Goal: Information Seeking & Learning: Learn about a topic

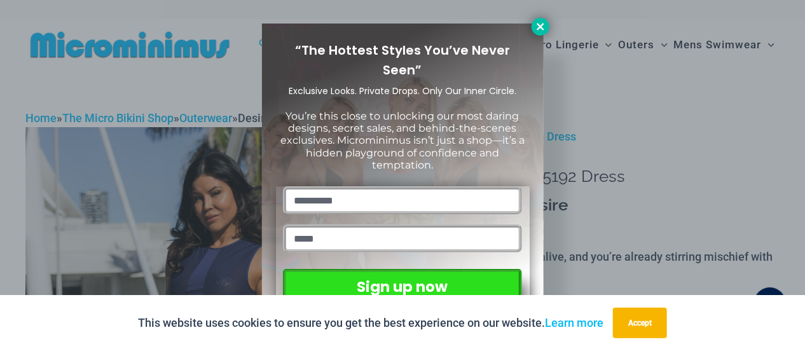
click at [544, 29] on icon at bounding box center [540, 26] width 11 height 11
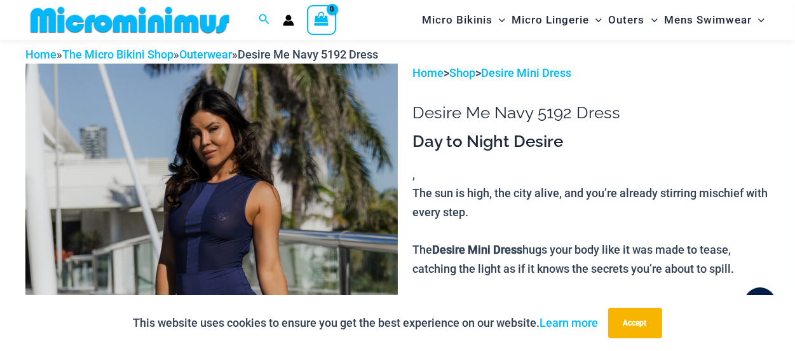
scroll to position [115, 0]
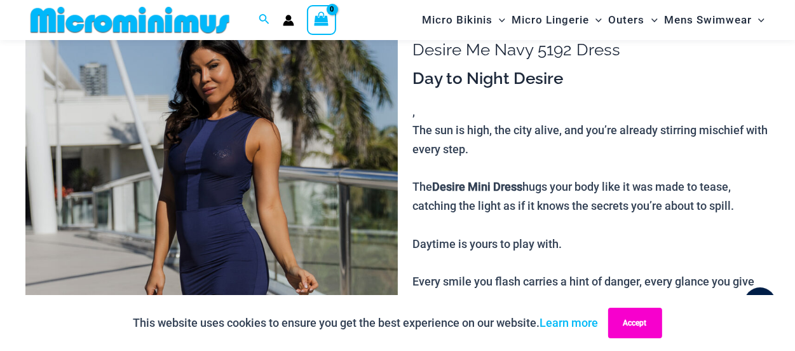
click at [626, 327] on button "Accept" at bounding box center [635, 323] width 54 height 31
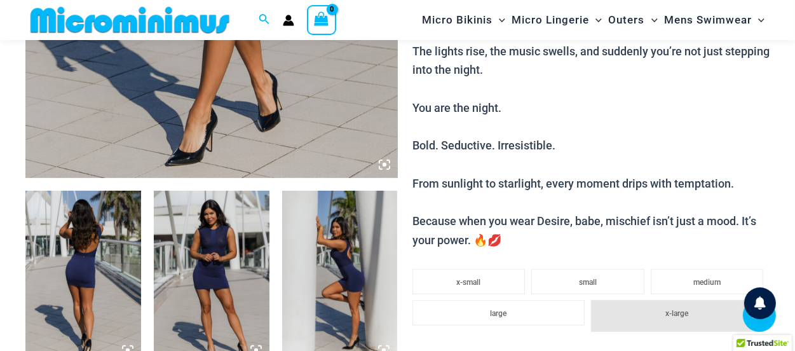
scroll to position [560, 0]
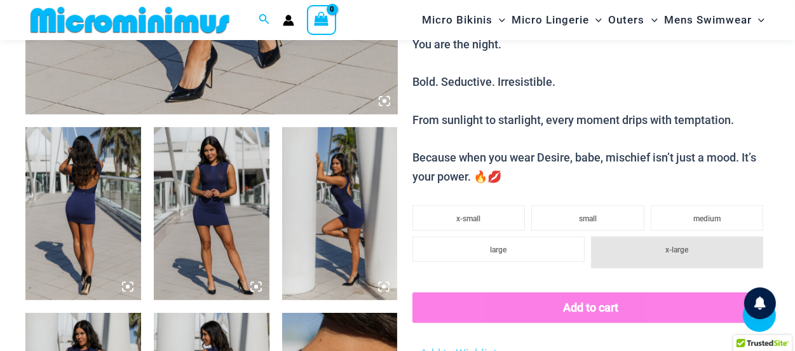
click at [199, 190] on img at bounding box center [212, 214] width 116 height 174
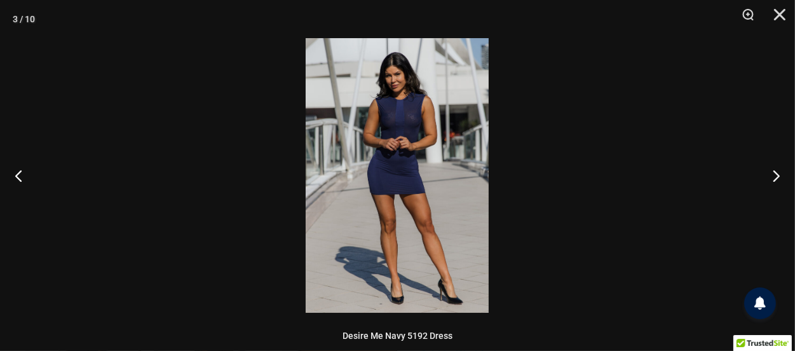
click at [254, 284] on div at bounding box center [397, 175] width 795 height 351
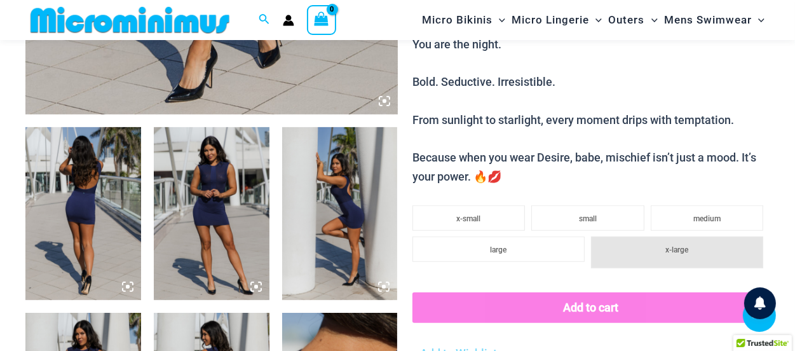
click at [211, 220] on img at bounding box center [212, 214] width 116 height 174
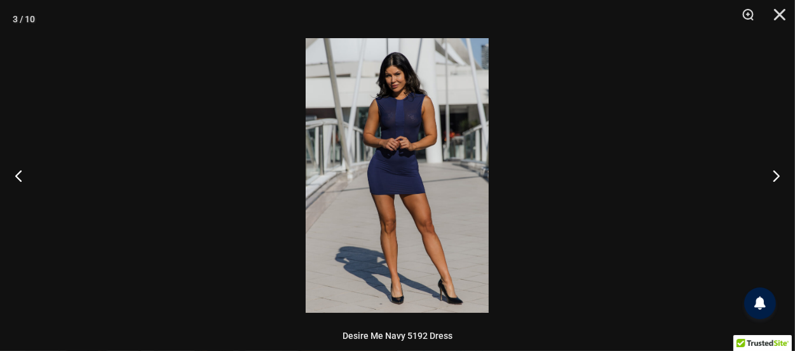
click at [421, 213] on img at bounding box center [397, 175] width 183 height 275
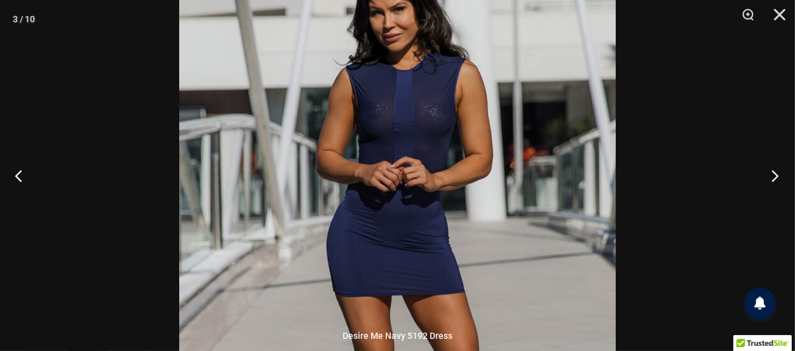
click at [770, 175] on button "Next" at bounding box center [772, 176] width 48 height 64
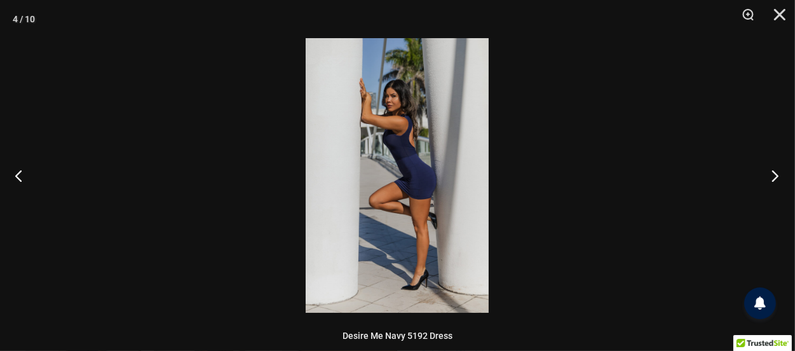
click at [770, 175] on button "Next" at bounding box center [772, 176] width 48 height 64
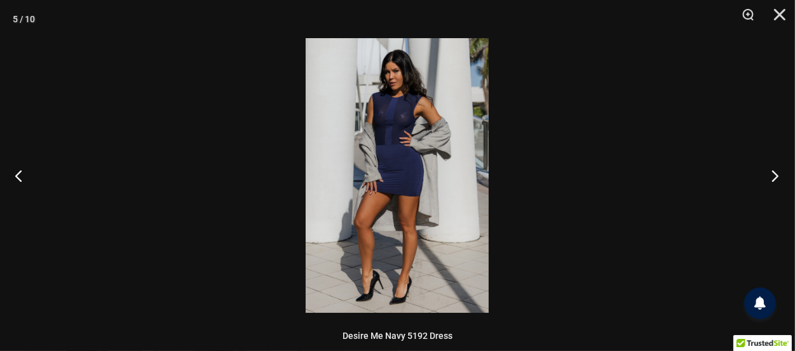
click at [770, 175] on button "Next" at bounding box center [772, 176] width 48 height 64
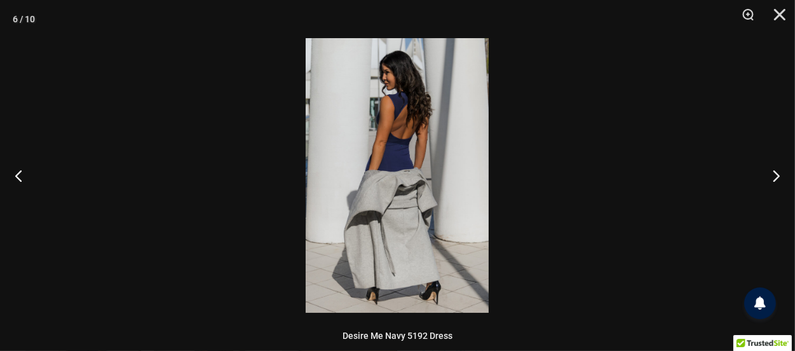
click at [378, 191] on img at bounding box center [397, 175] width 183 height 275
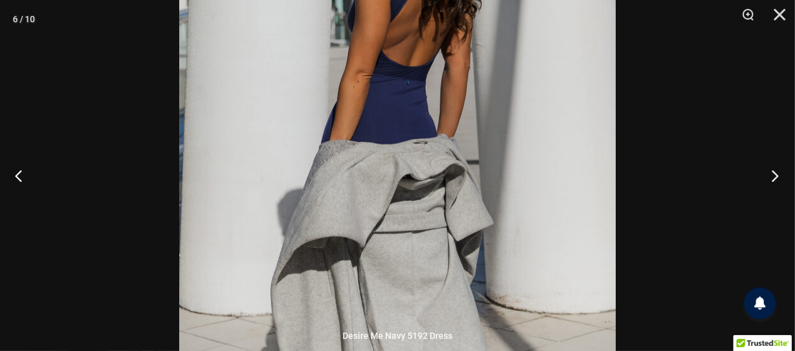
click at [776, 175] on button "Next" at bounding box center [772, 176] width 48 height 64
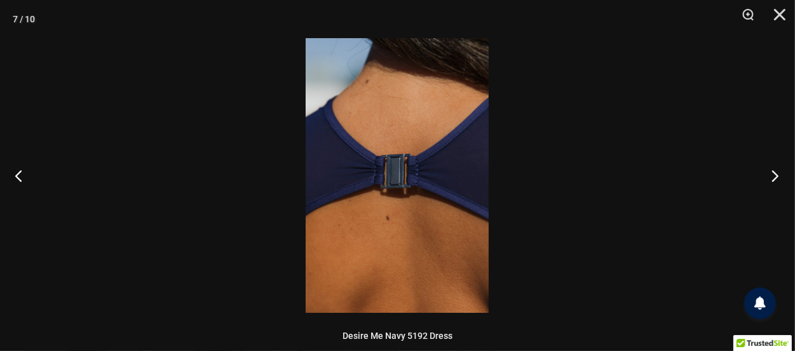
click at [776, 175] on button "Next" at bounding box center [772, 176] width 48 height 64
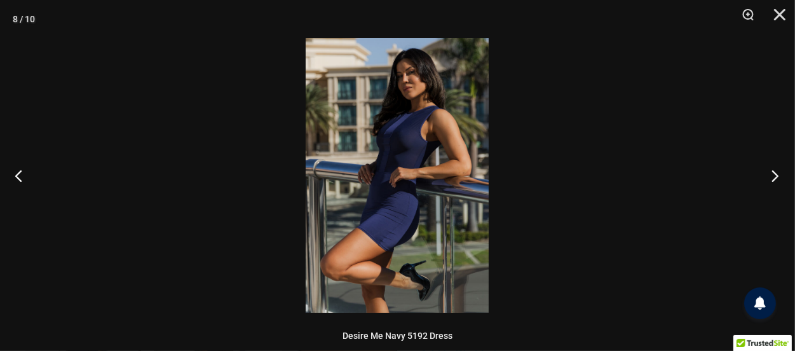
click at [776, 175] on button "Next" at bounding box center [772, 176] width 48 height 64
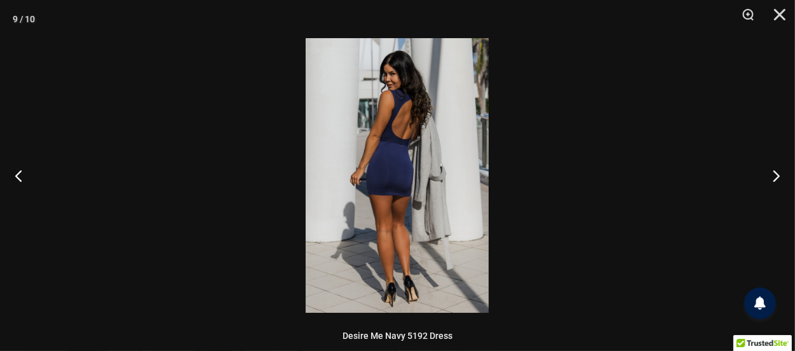
click at [382, 163] on img at bounding box center [397, 175] width 183 height 275
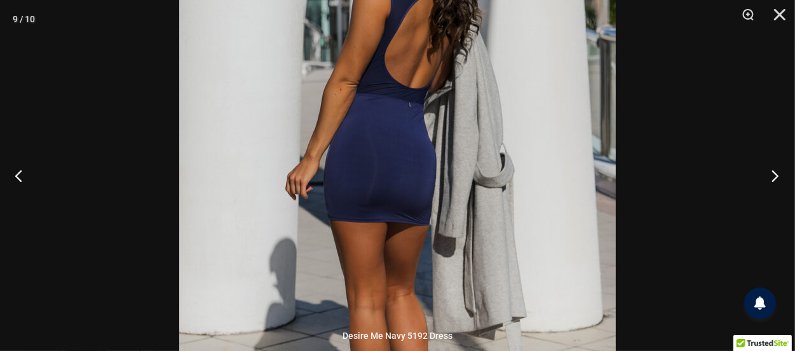
click at [777, 175] on button "Next" at bounding box center [772, 176] width 48 height 64
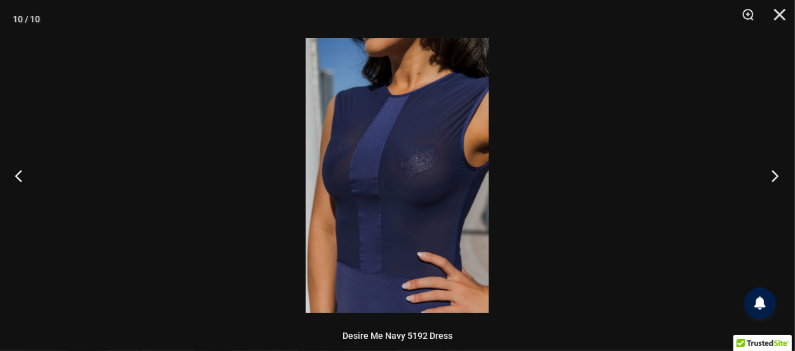
click at [776, 175] on button "Next" at bounding box center [772, 176] width 48 height 64
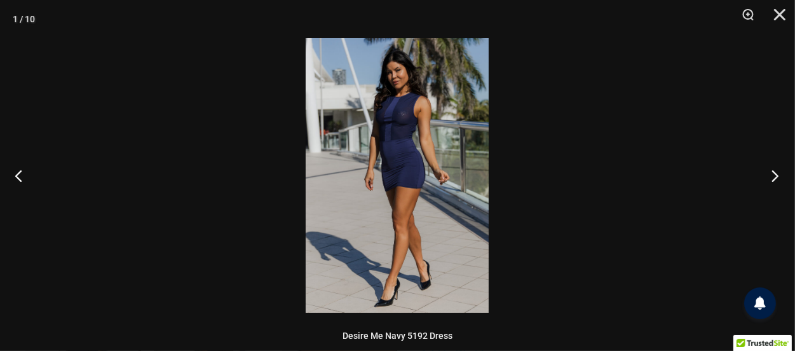
click at [776, 175] on button "Next" at bounding box center [772, 176] width 48 height 64
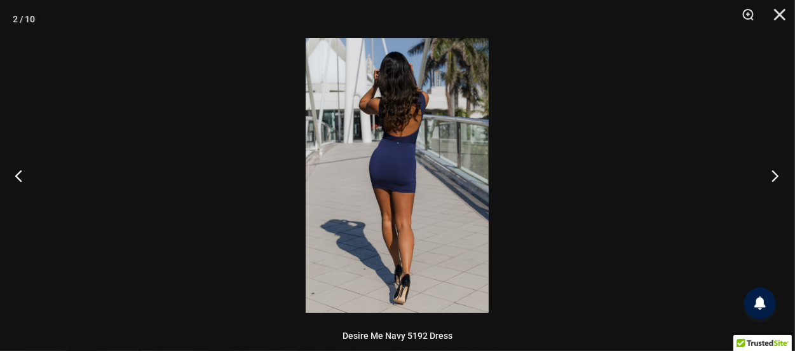
click at [774, 175] on button "Next" at bounding box center [772, 176] width 48 height 64
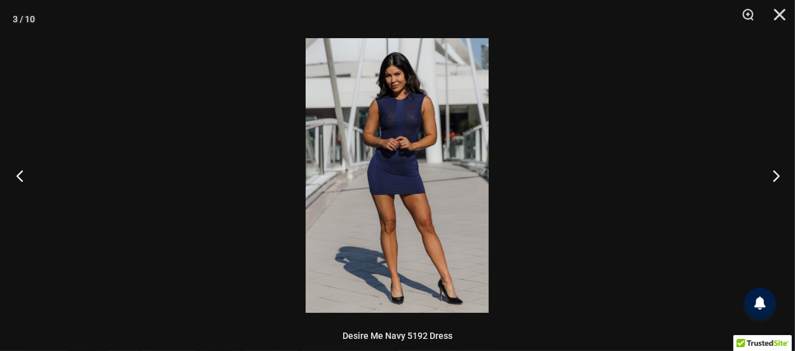
click at [18, 177] on button "Previous" at bounding box center [24, 176] width 48 height 64
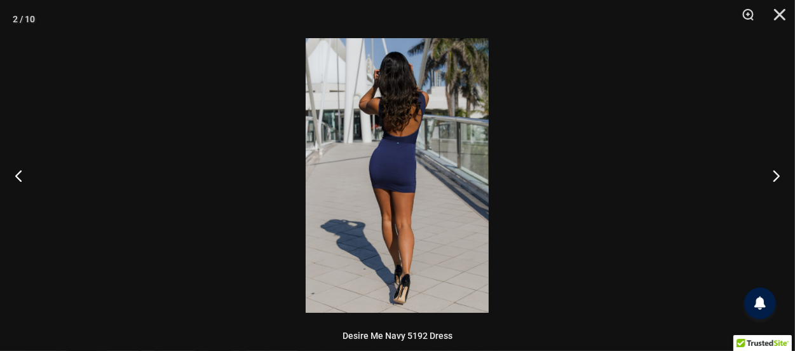
click at [382, 165] on img at bounding box center [397, 175] width 183 height 275
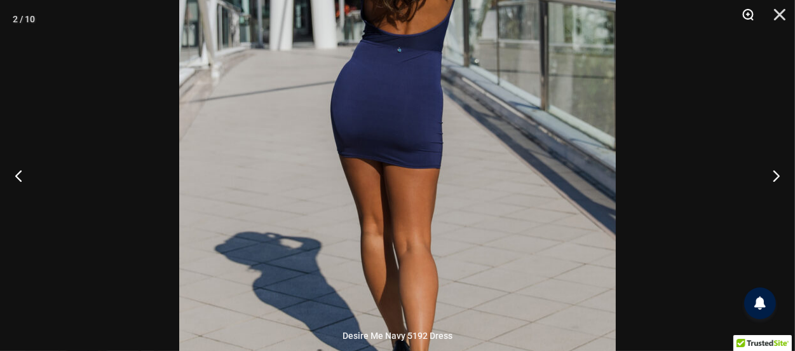
click at [745, 13] on button "Zoom" at bounding box center [744, 19] width 32 height 38
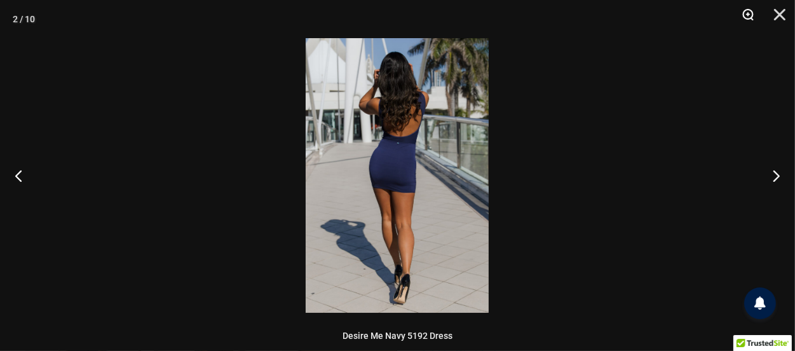
click at [745, 13] on button "Zoom" at bounding box center [744, 19] width 32 height 38
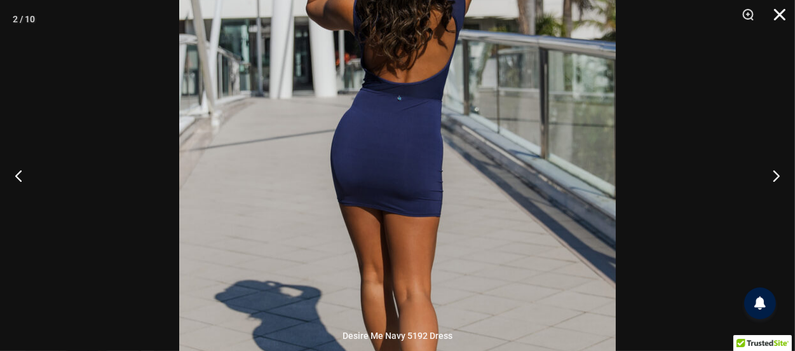
click at [786, 11] on button "Close" at bounding box center [776, 19] width 32 height 38
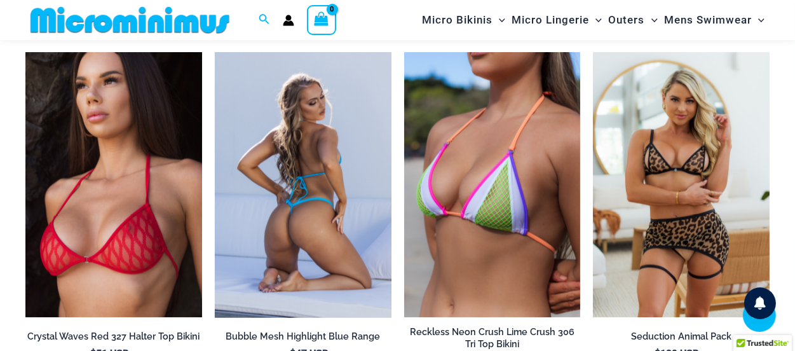
scroll to position [2086, 0]
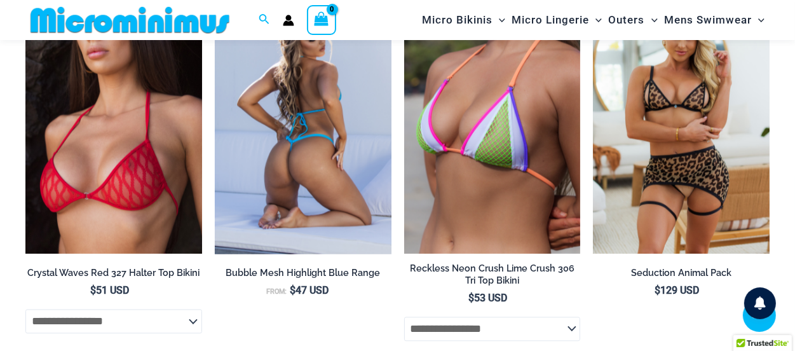
click at [308, 167] on img at bounding box center [303, 121] width 177 height 265
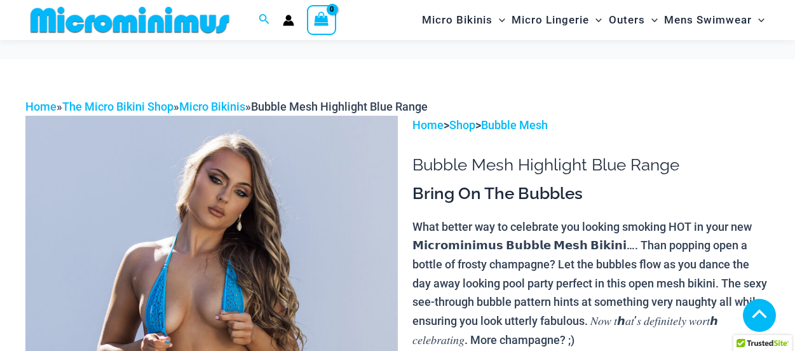
scroll to position [509, 0]
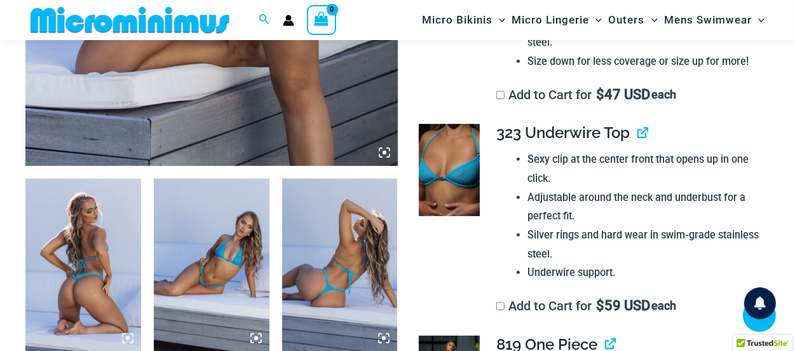
click at [256, 334] on icon at bounding box center [256, 338] width 11 height 11
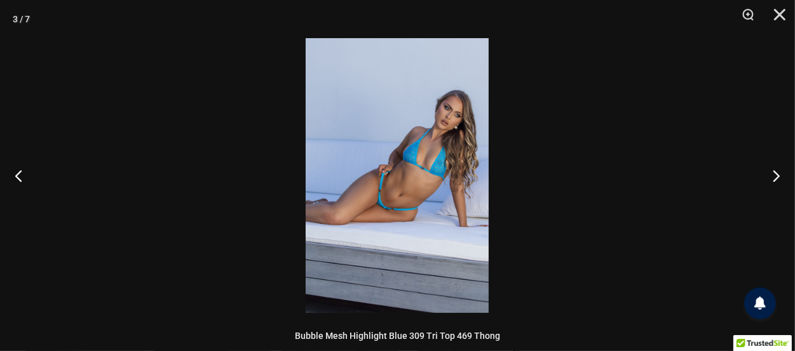
click at [418, 199] on img at bounding box center [397, 175] width 183 height 275
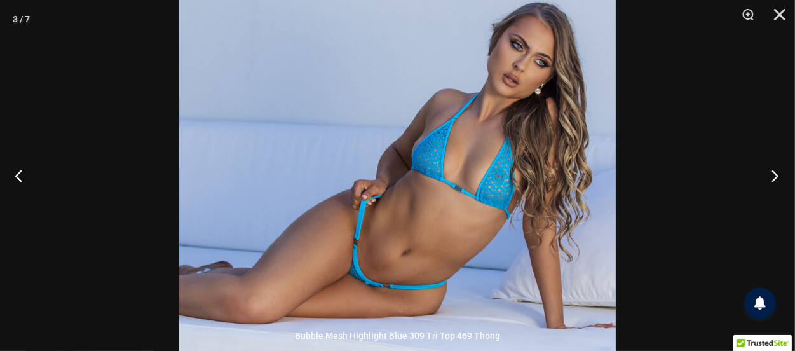
click at [778, 174] on button "Next" at bounding box center [772, 176] width 48 height 64
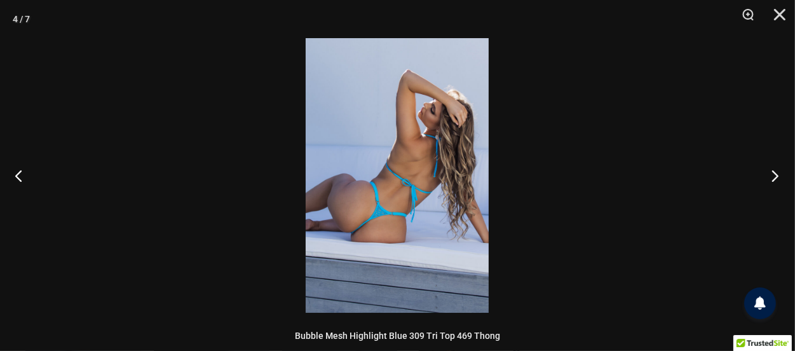
click at [778, 174] on button "Next" at bounding box center [772, 176] width 48 height 64
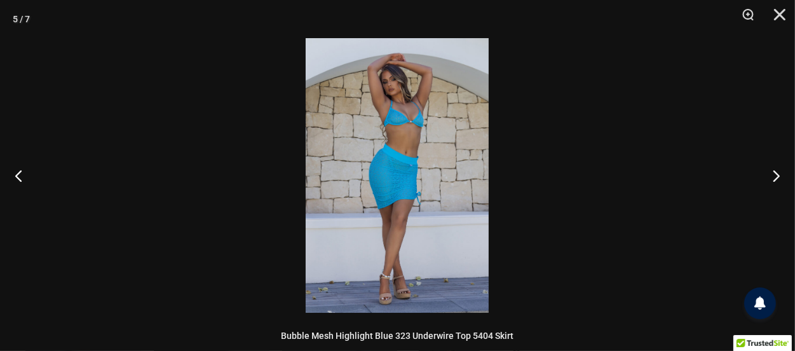
click at [381, 185] on img at bounding box center [397, 175] width 183 height 275
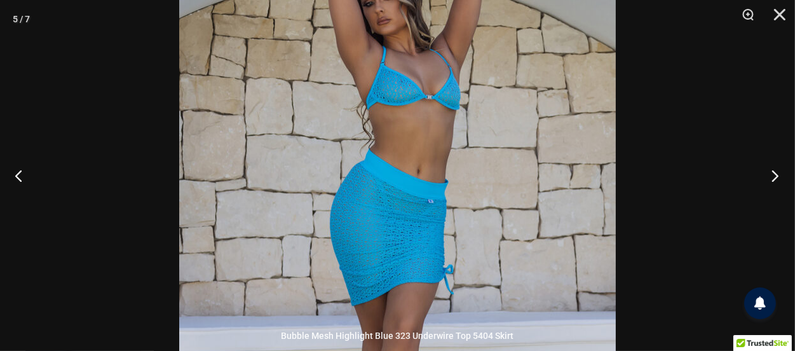
click at [777, 172] on button "Next" at bounding box center [772, 176] width 48 height 64
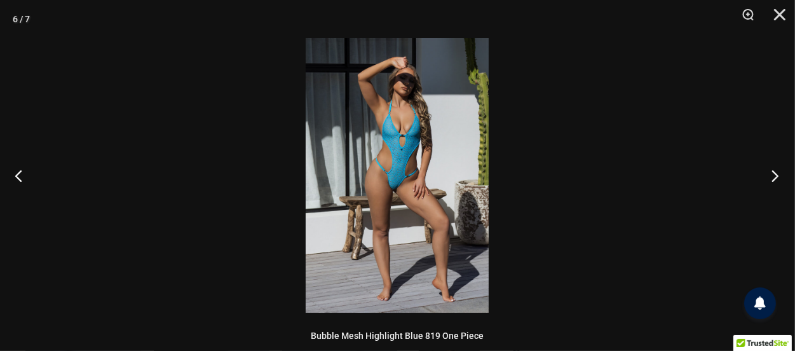
click at [777, 172] on button "Next" at bounding box center [772, 176] width 48 height 64
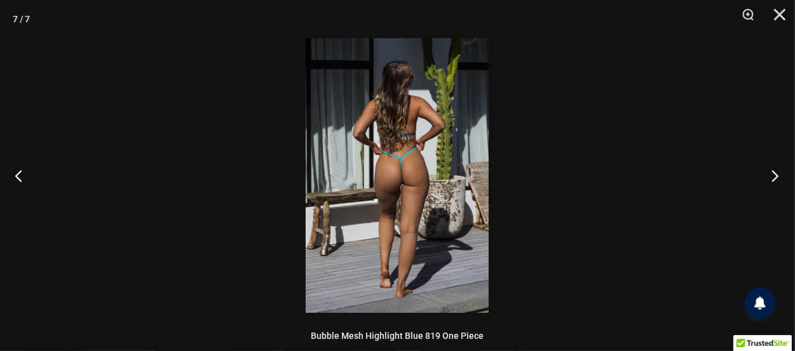
click at [777, 172] on button "Next" at bounding box center [772, 176] width 48 height 64
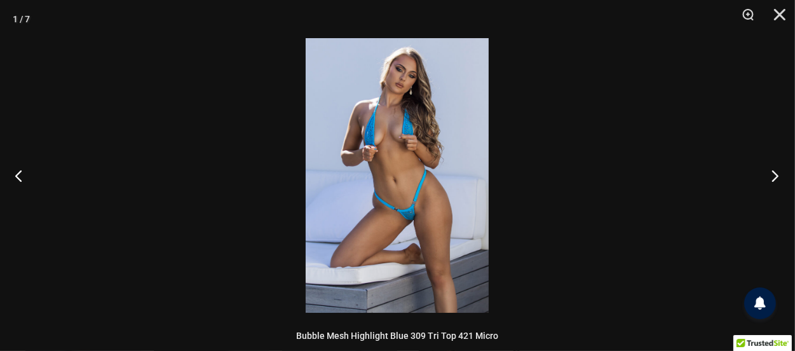
click at [777, 172] on button "Next" at bounding box center [772, 176] width 48 height 64
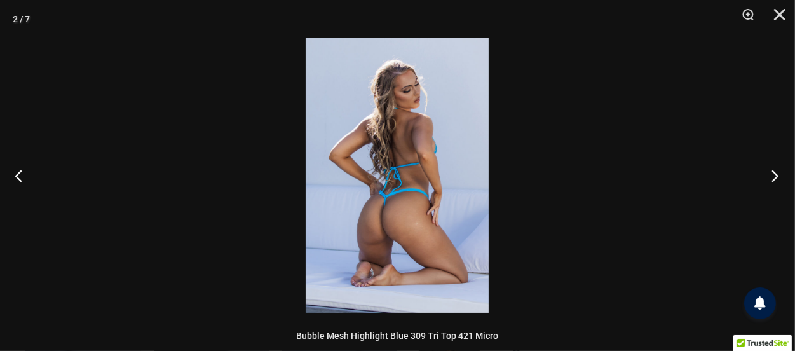
click at [777, 172] on button "Next" at bounding box center [772, 176] width 48 height 64
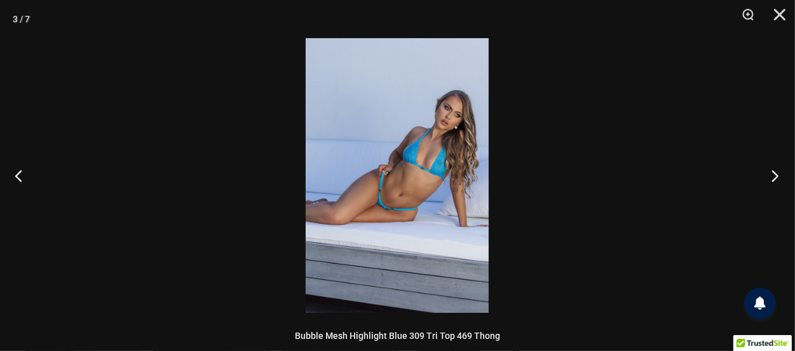
click at [777, 172] on button "Next" at bounding box center [772, 176] width 48 height 64
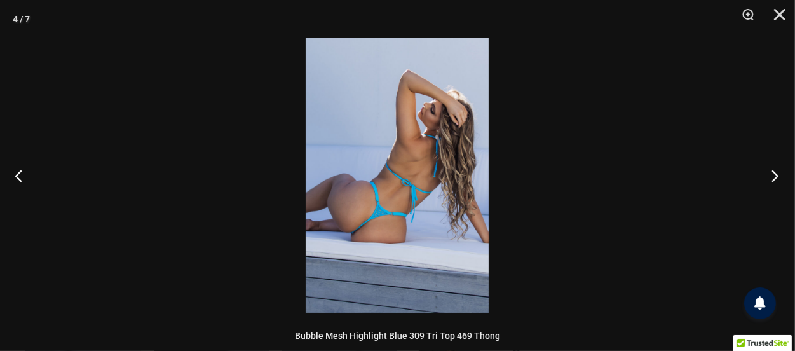
click at [777, 172] on button "Next" at bounding box center [772, 176] width 48 height 64
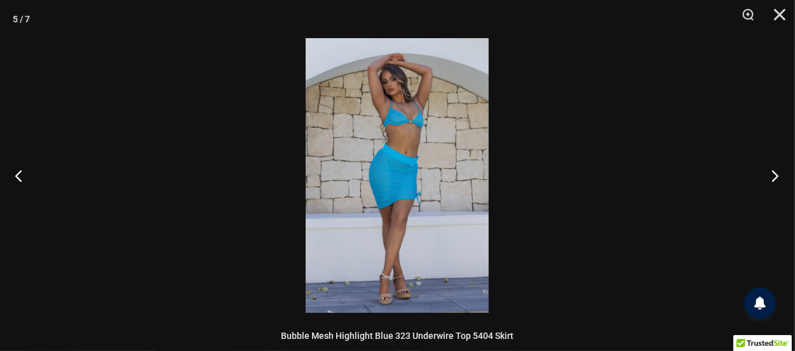
click at [777, 172] on button "Next" at bounding box center [772, 176] width 48 height 64
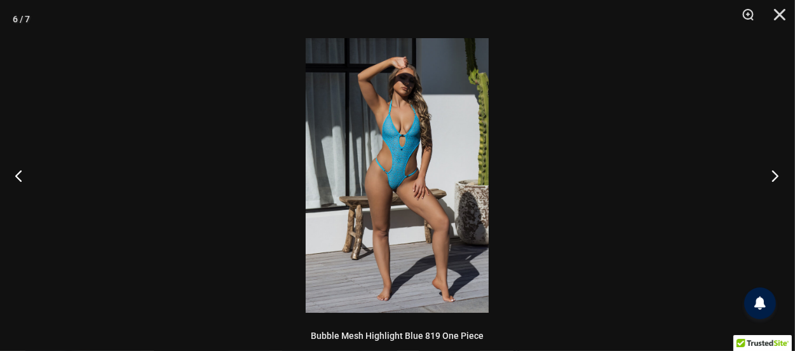
click at [769, 173] on button "Next" at bounding box center [772, 176] width 48 height 64
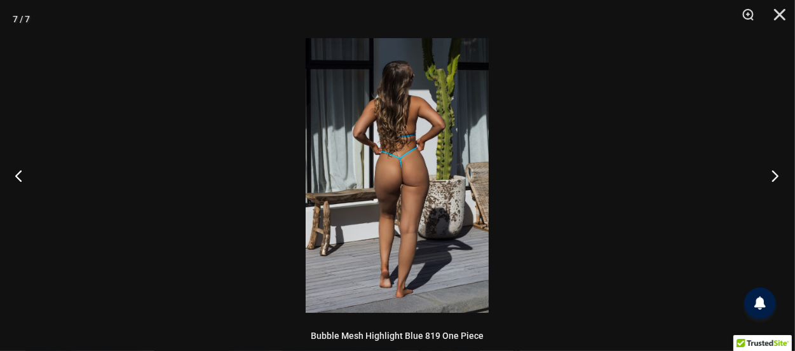
click at [769, 173] on button "Next" at bounding box center [772, 176] width 48 height 64
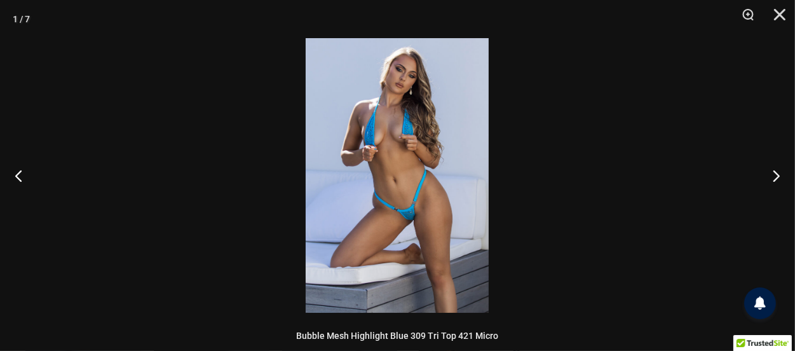
click at [411, 195] on img at bounding box center [397, 175] width 183 height 275
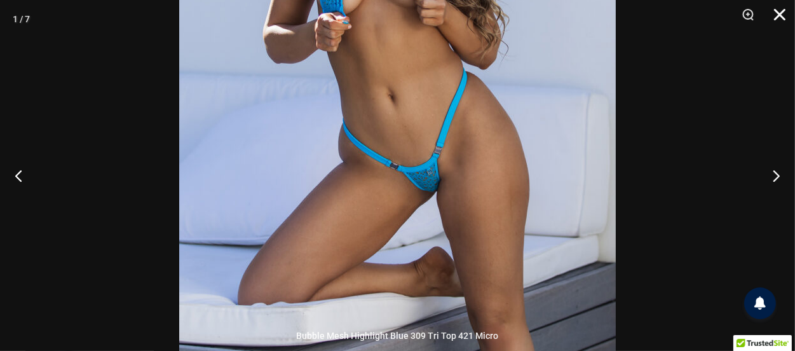
click at [778, 15] on button "Close" at bounding box center [776, 19] width 32 height 38
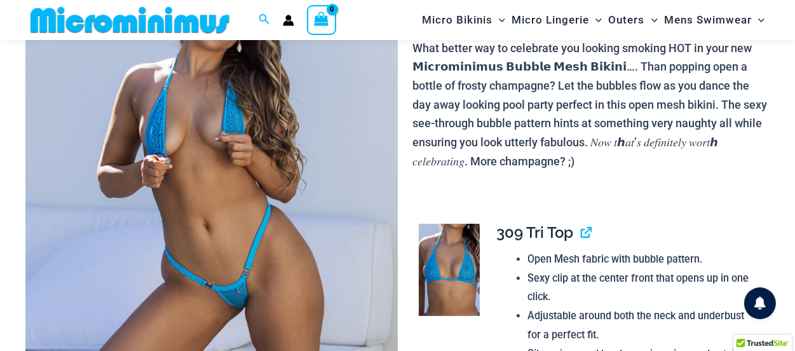
scroll to position [0, 0]
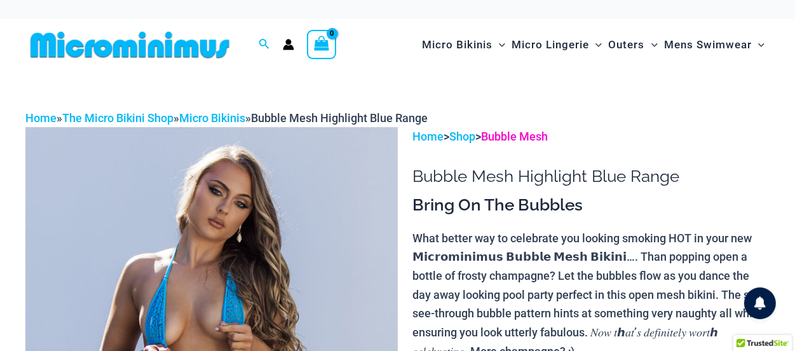
click at [522, 134] on link "Bubble Mesh" at bounding box center [514, 136] width 67 height 13
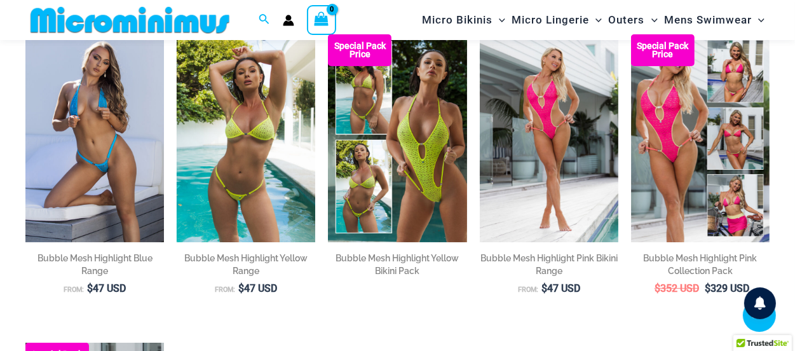
scroll to position [116, 0]
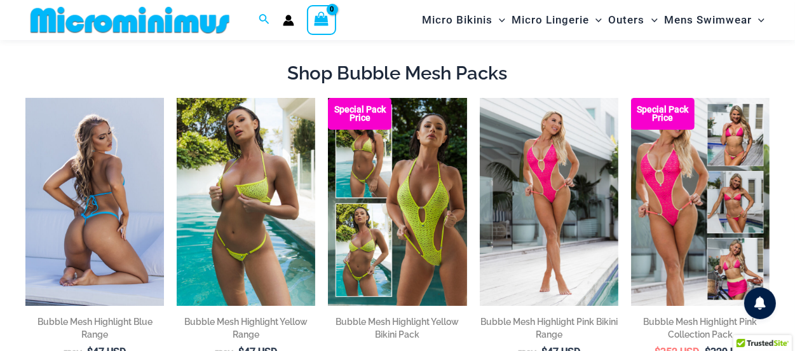
click at [110, 223] on img at bounding box center [94, 202] width 139 height 208
